Goal: Information Seeking & Learning: Learn about a topic

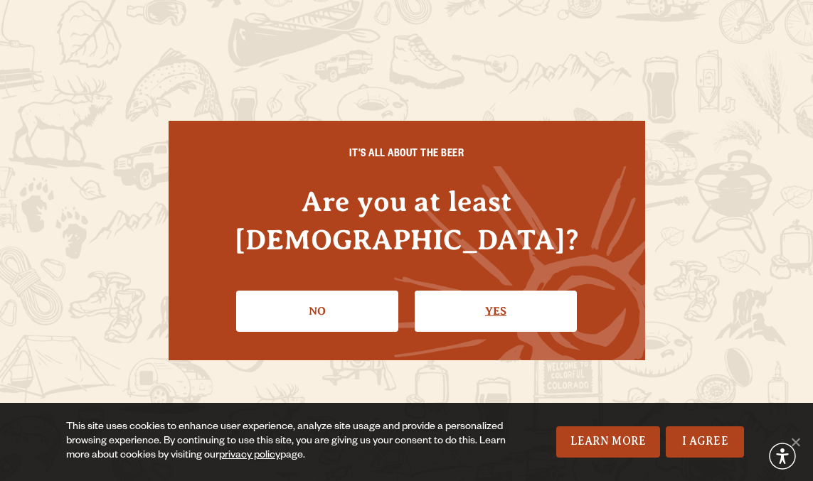
click at [496, 291] on link "Yes" at bounding box center [496, 311] width 162 height 41
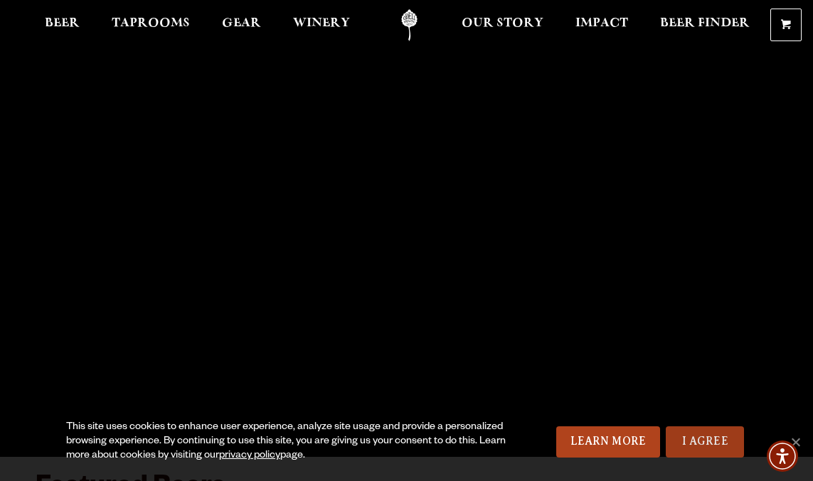
click at [700, 432] on link "I Agree" at bounding box center [704, 442] width 78 height 31
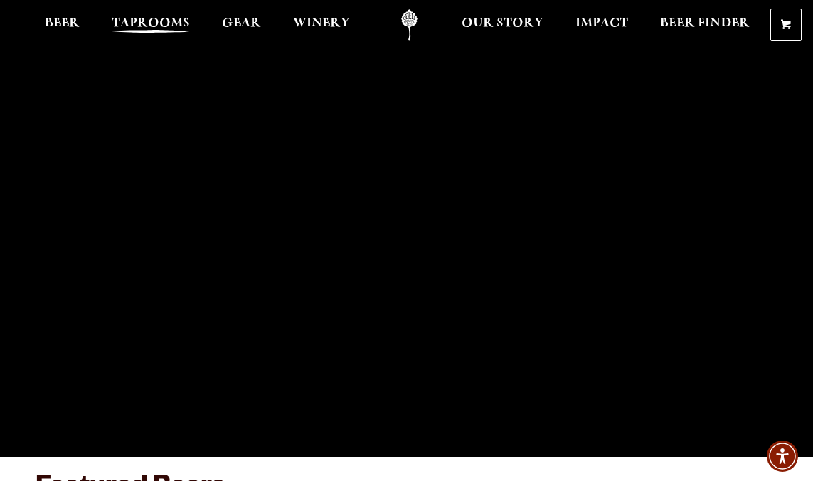
click at [173, 22] on span "Taprooms" at bounding box center [151, 23] width 78 height 11
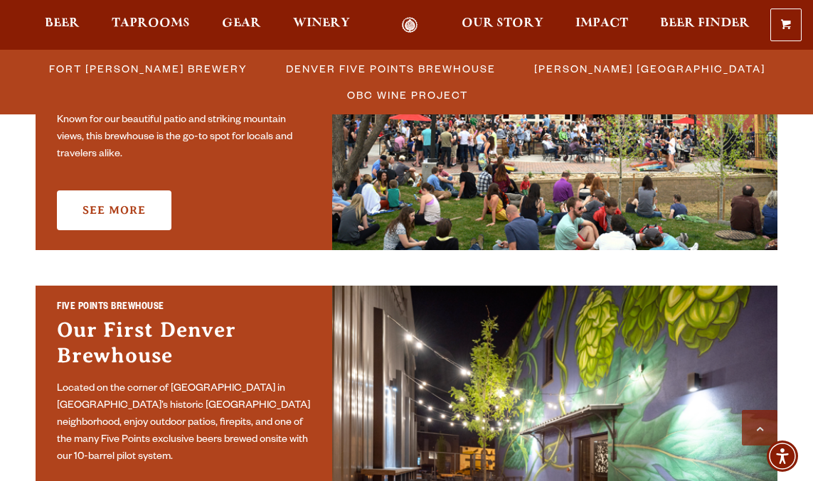
scroll to position [560, 0]
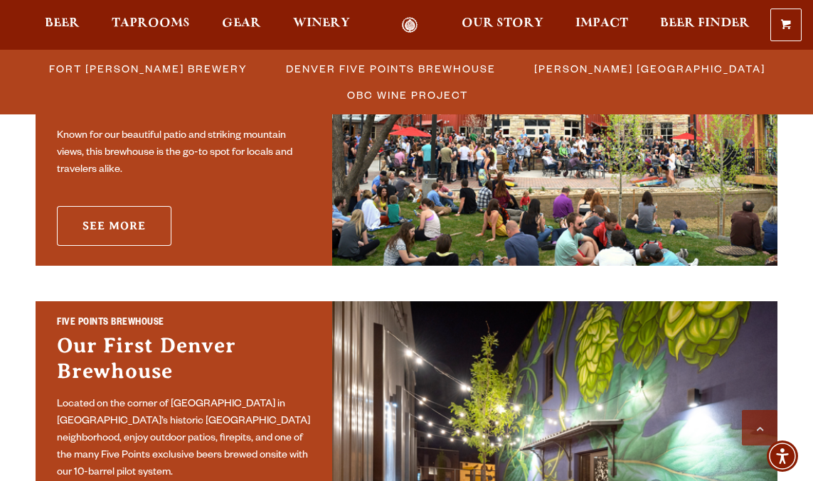
click at [121, 221] on link "See More" at bounding box center [114, 226] width 114 height 40
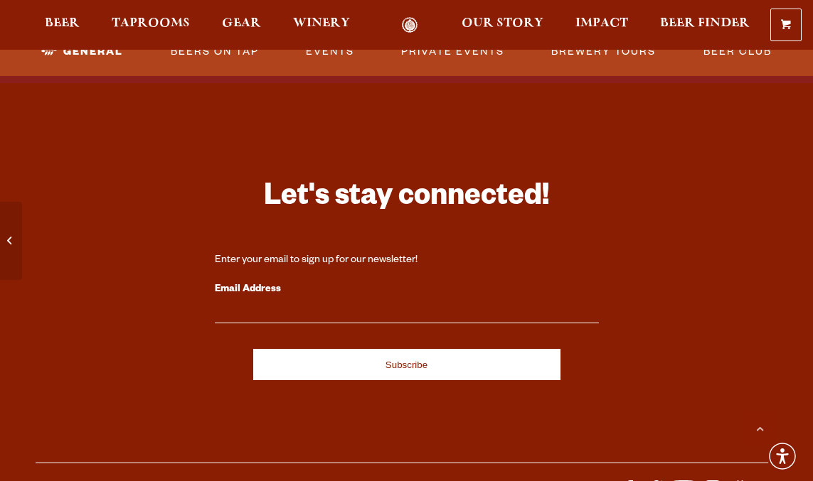
scroll to position [4132, 0]
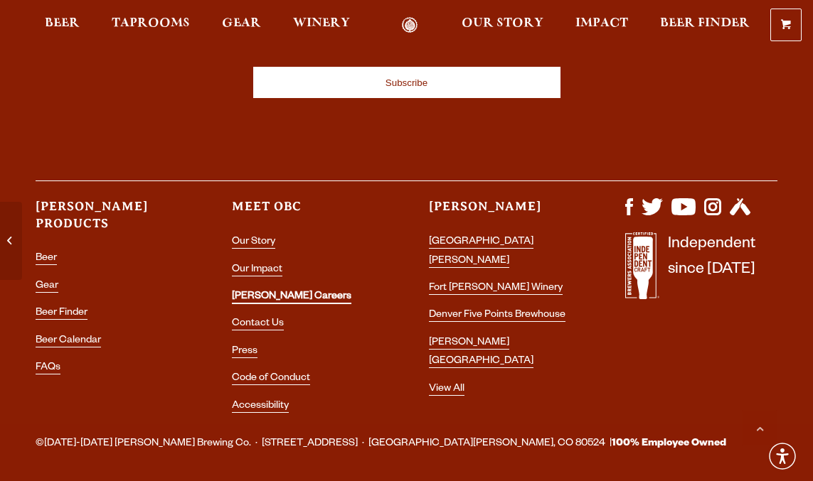
click at [264, 292] on link "[PERSON_NAME] Careers" at bounding box center [291, 298] width 119 height 13
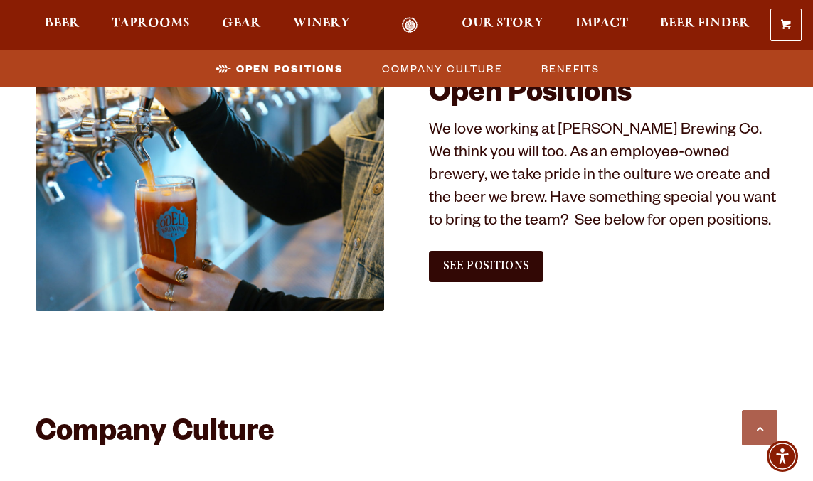
scroll to position [787, 0]
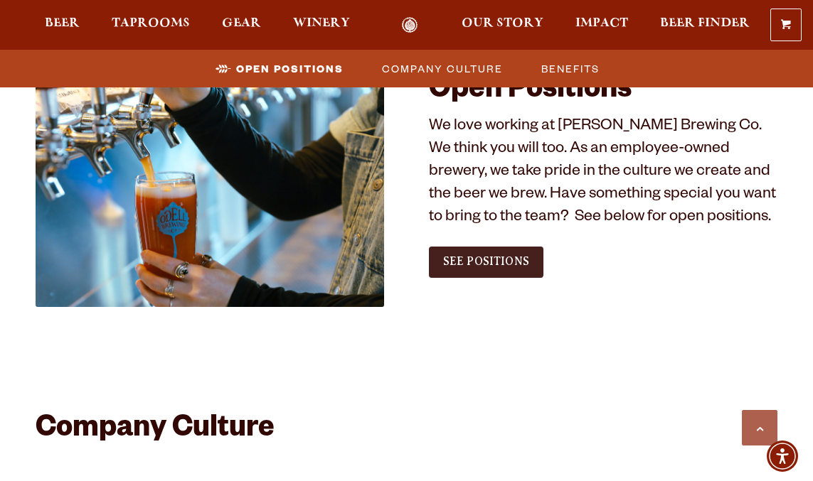
click at [492, 247] on link "See Positions" at bounding box center [486, 262] width 114 height 31
